Goal: Information Seeking & Learning: Understand process/instructions

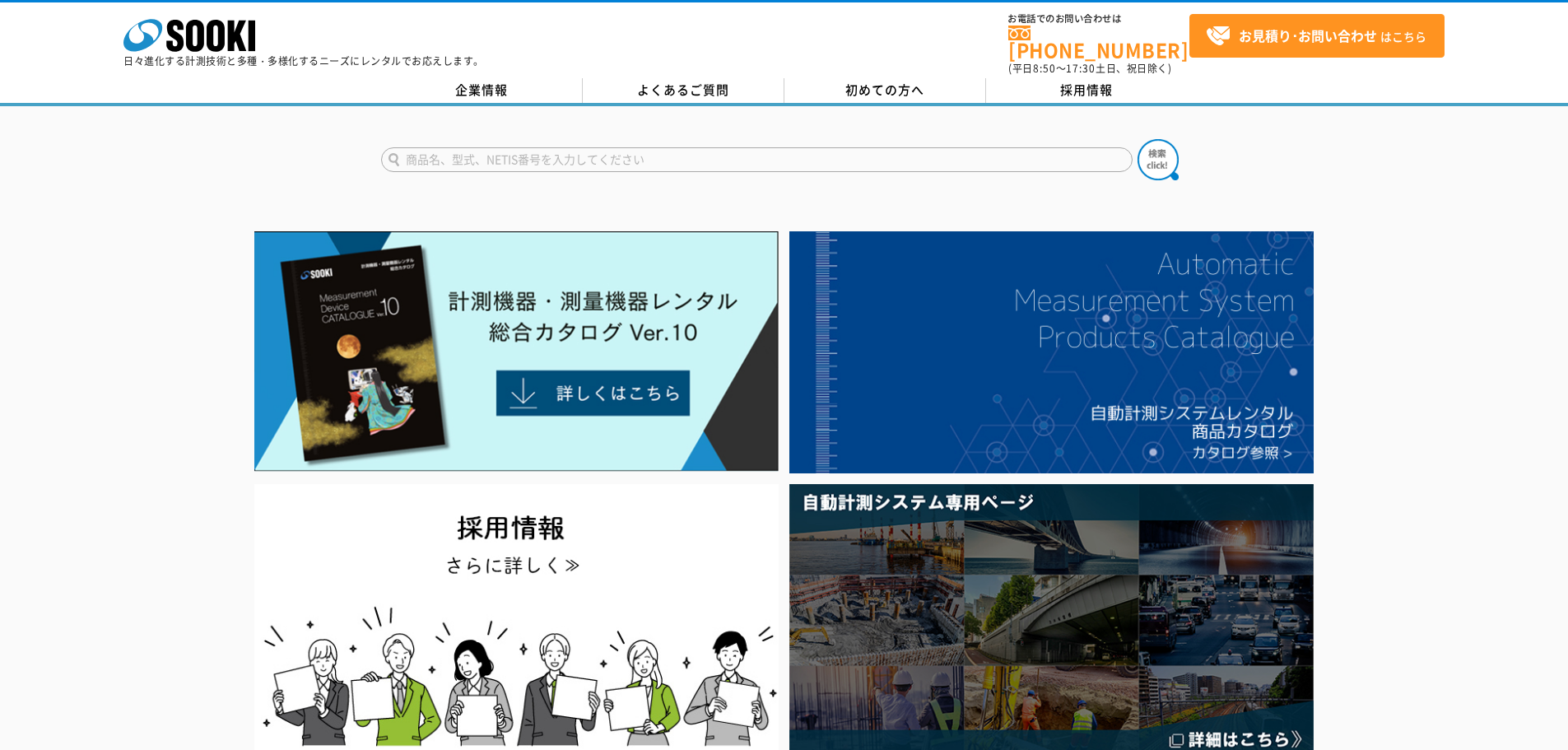
click at [541, 147] on input "text" at bounding box center [757, 159] width 752 height 25
type input "商品名、型式、NETIS番号を入力してください"
click at [551, 120] on div "商品名、型式、NETIS番号を入力してください" at bounding box center [784, 146] width 1568 height 79
click at [853, 81] on span "初めての方へ" at bounding box center [885, 90] width 79 height 18
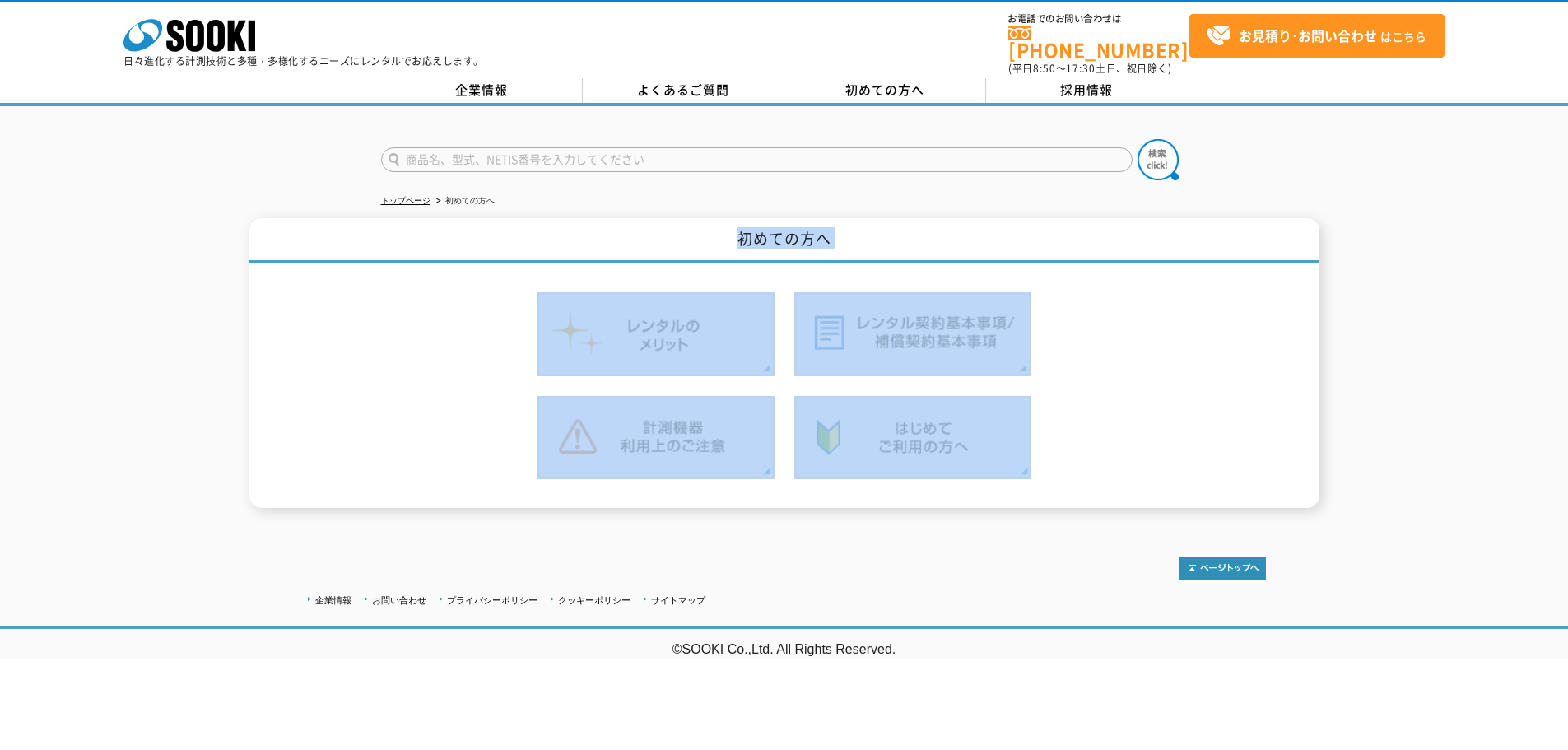
drag, startPoint x: 678, startPoint y: 221, endPoint x: 958, endPoint y: 496, distance: 392.5
click at [956, 490] on div "初めての方へ" at bounding box center [784, 363] width 1070 height 289
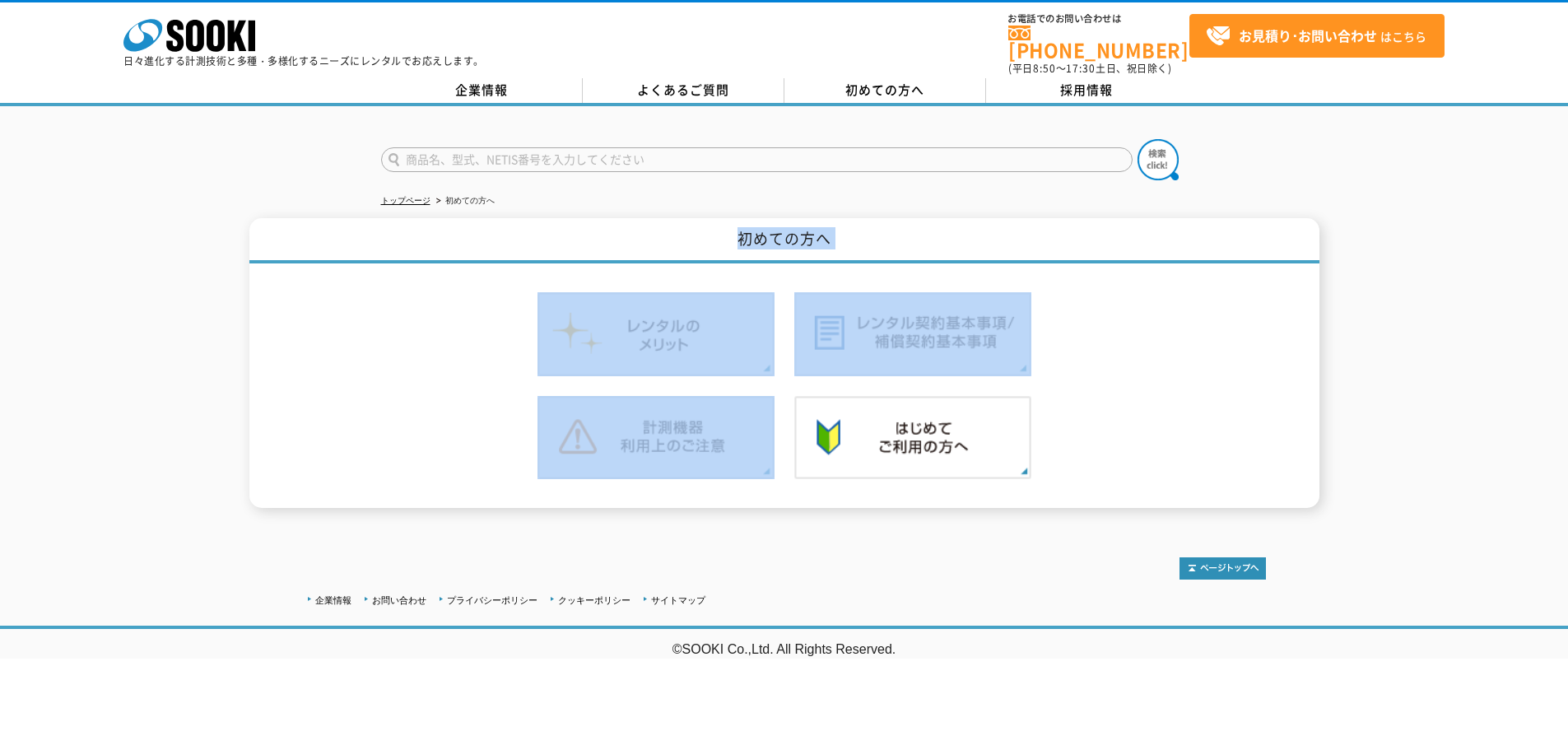
click at [958, 496] on div at bounding box center [784, 386] width 963 height 245
drag, startPoint x: 982, startPoint y: 500, endPoint x: 707, endPoint y: 220, distance: 392.5
click at [730, 232] on div "トップページ 初めての方へ 初めての方へ" at bounding box center [784, 315] width 1568 height 419
click at [707, 220] on h1 "初めての方へ" at bounding box center [784, 240] width 1070 height 46
drag, startPoint x: 747, startPoint y: 251, endPoint x: 908, endPoint y: 487, distance: 285.7
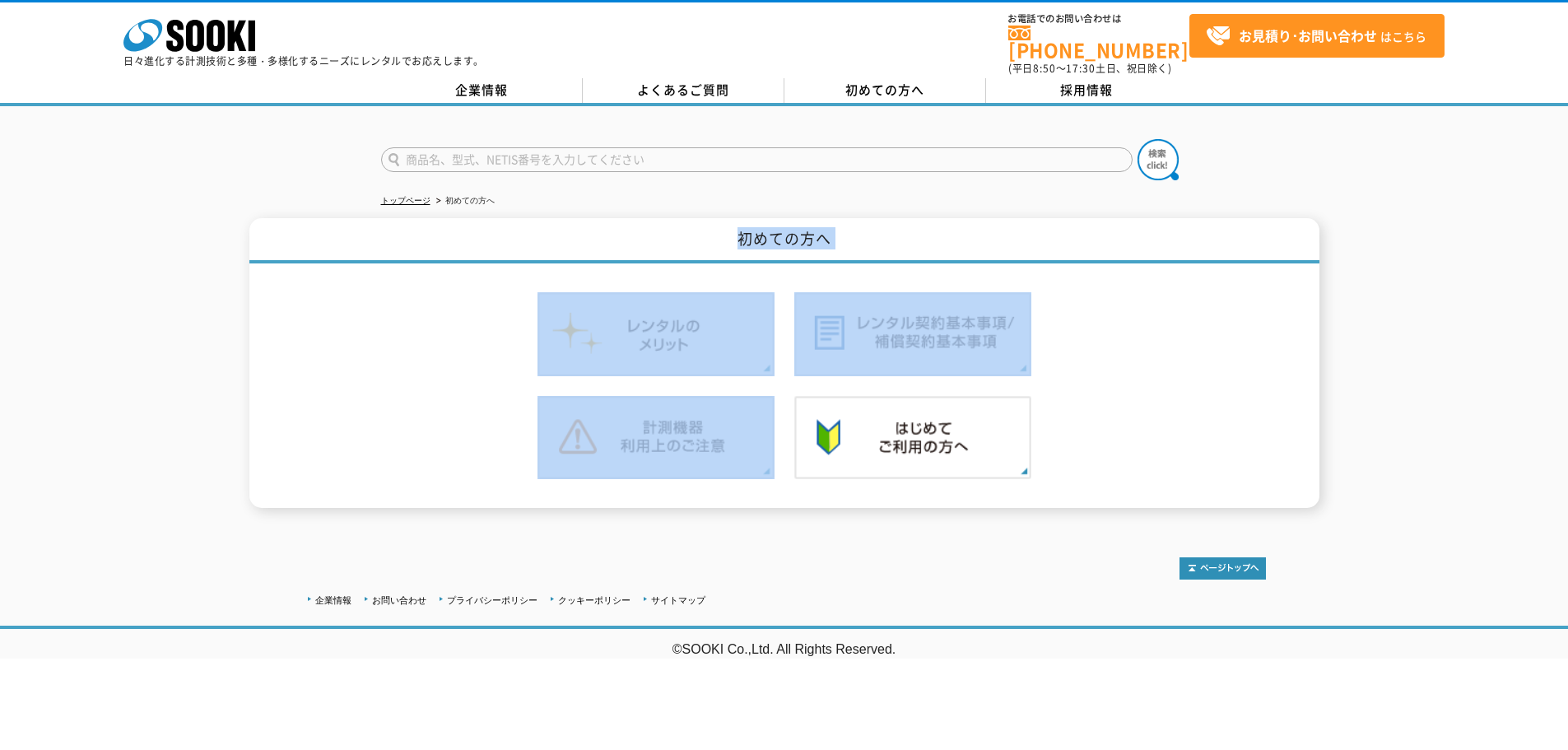
click at [901, 474] on div "初めての方へ" at bounding box center [784, 363] width 1070 height 289
click at [908, 487] on div at bounding box center [784, 386] width 963 height 245
drag, startPoint x: 1042, startPoint y: 424, endPoint x: 664, endPoint y: 238, distance: 421.3
click at [664, 238] on div "初めての方へ" at bounding box center [784, 363] width 1070 height 289
click at [664, 238] on h1 "初めての方へ" at bounding box center [784, 240] width 1070 height 46
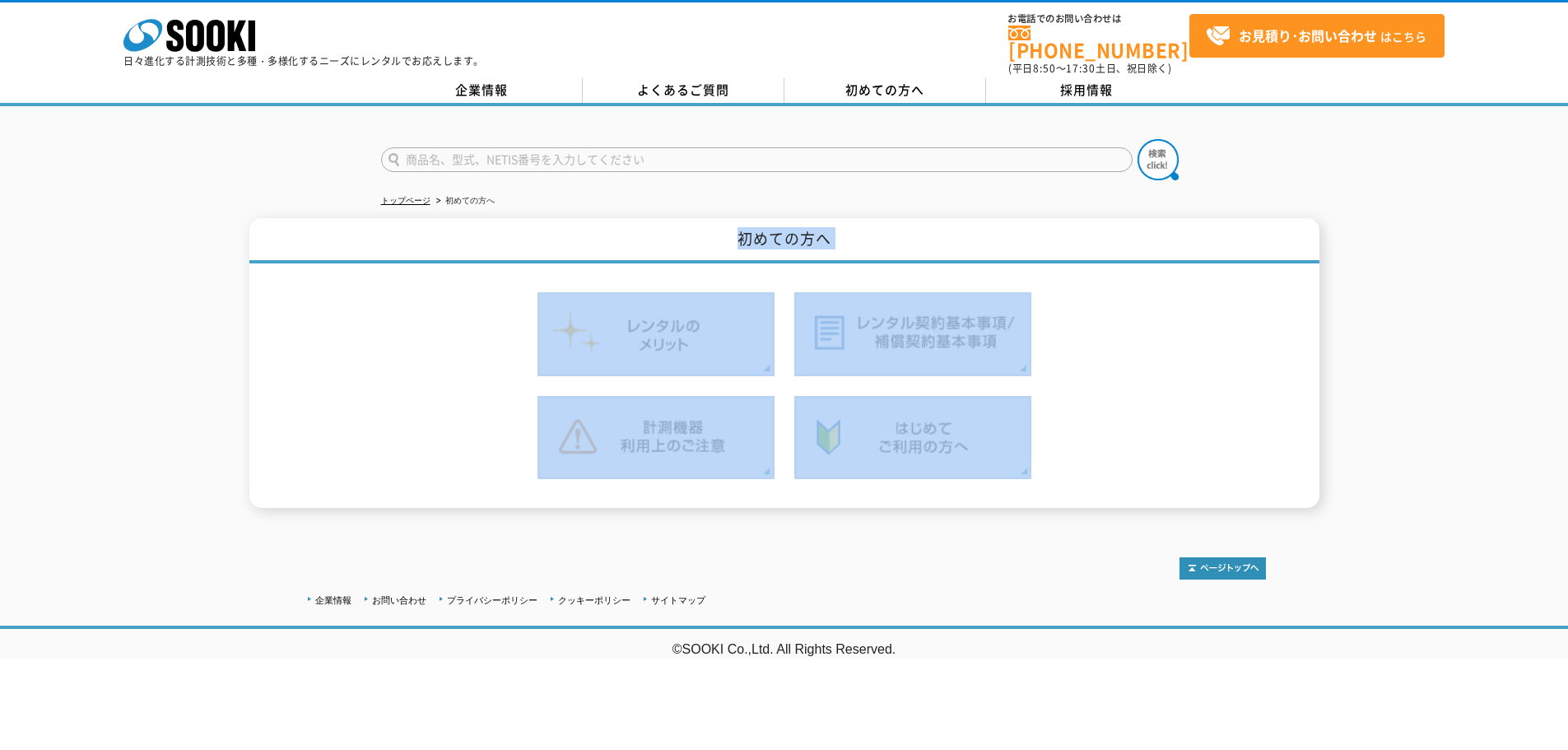
drag, startPoint x: 664, startPoint y: 238, endPoint x: 1081, endPoint y: 449, distance: 467.3
click at [1081, 449] on div "初めての方へ" at bounding box center [784, 363] width 1070 height 289
click at [1081, 449] on div at bounding box center [784, 386] width 963 height 245
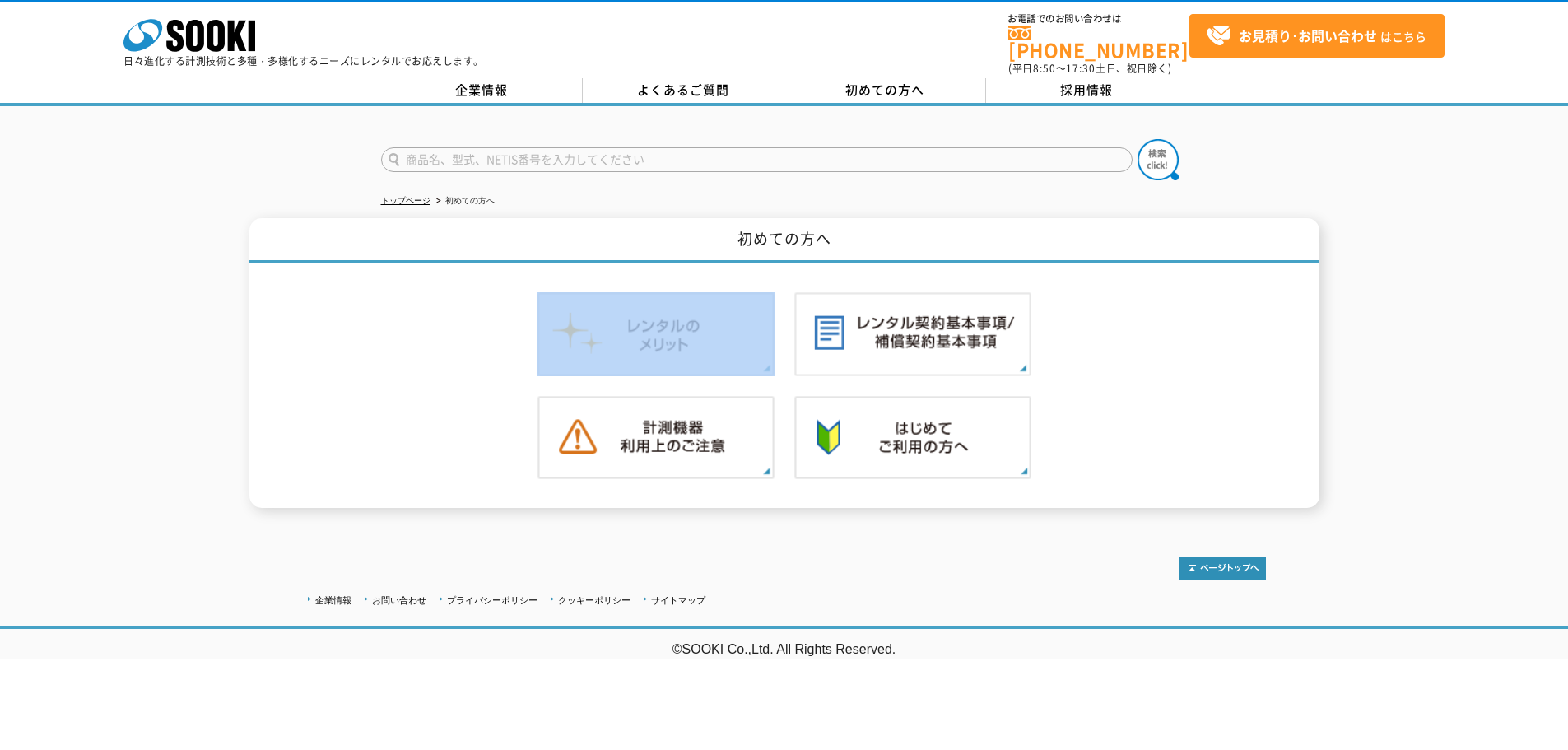
drag, startPoint x: 998, startPoint y: 367, endPoint x: 639, endPoint y: 221, distance: 387.6
click at [639, 221] on div "初めての方へ" at bounding box center [784, 363] width 1070 height 289
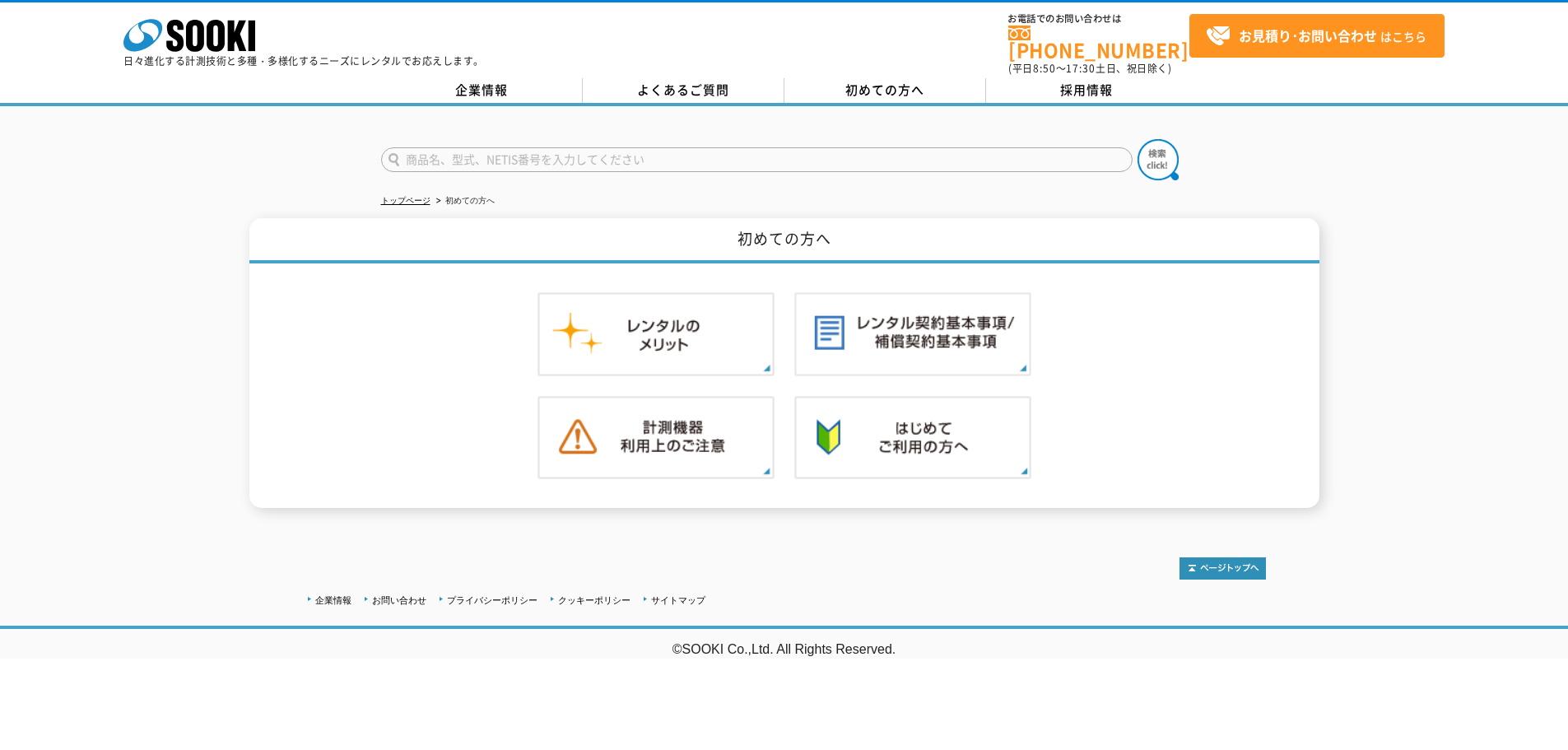
click at [1107, 447] on div at bounding box center [784, 386] width 963 height 245
click at [431, 191] on ul "トップページ 初めての方へ" at bounding box center [784, 201] width 807 height 34
click at [422, 195] on link "トップページ" at bounding box center [406, 200] width 49 height 9
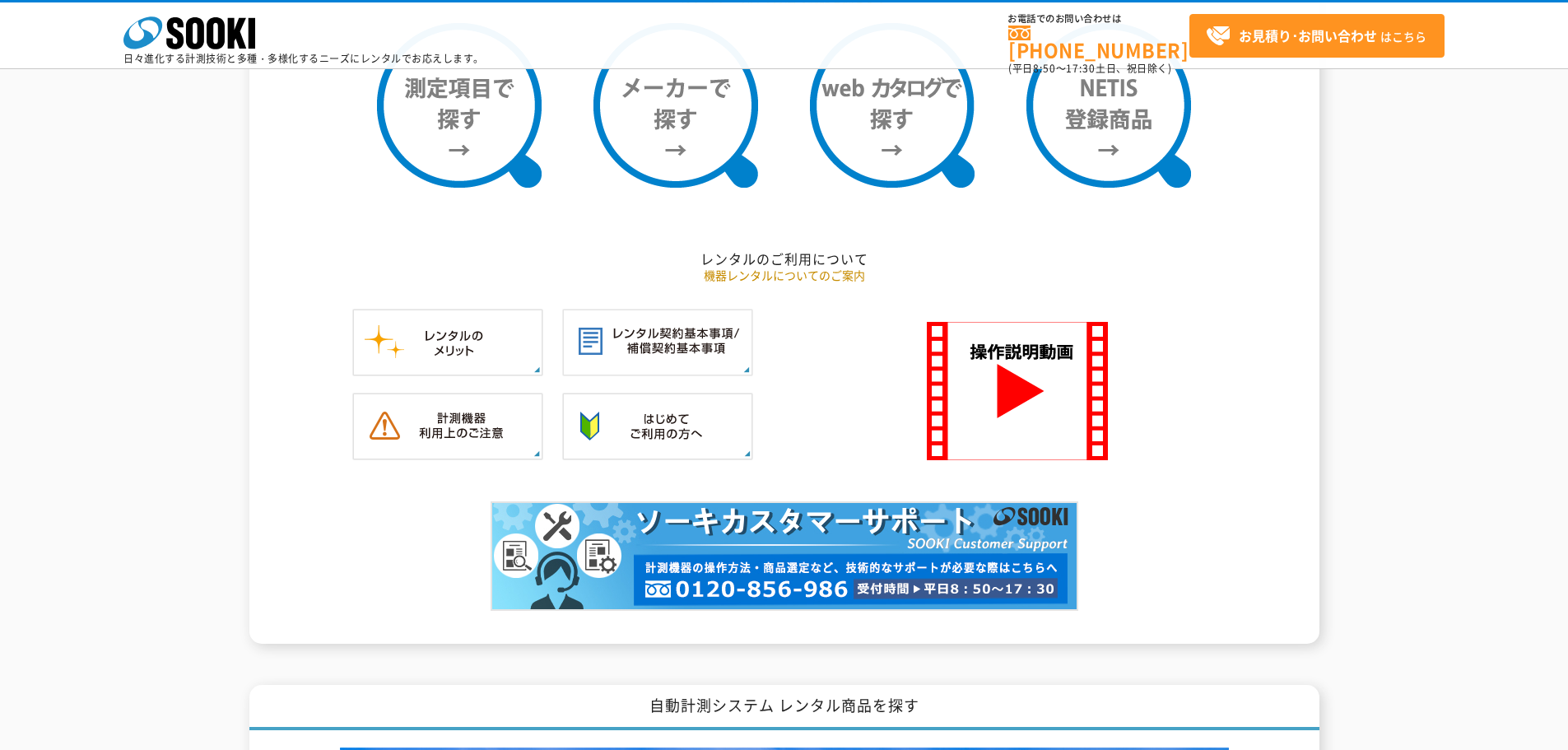
scroll to position [1317, 0]
